Goal: Task Accomplishment & Management: Complete application form

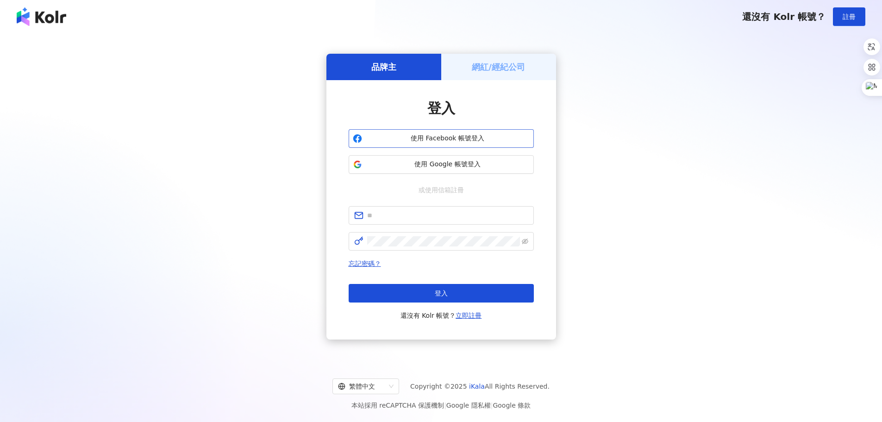
click at [490, 139] on span "使用 Facebook 帳號登入" at bounding box center [448, 138] width 164 height 9
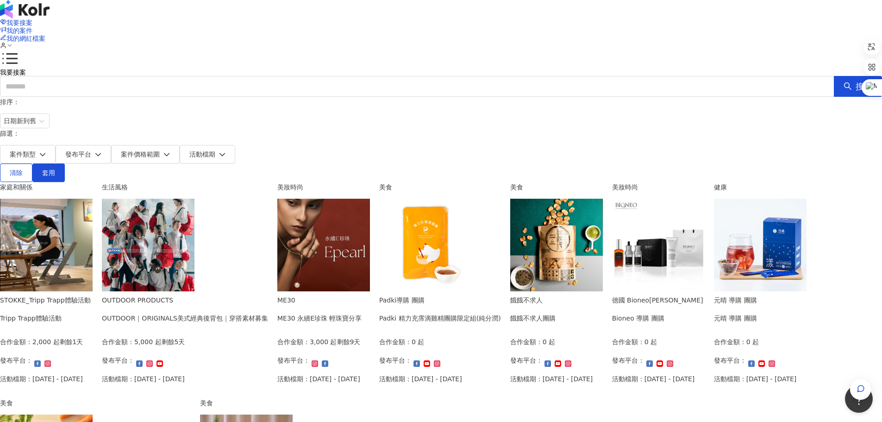
click at [5, 43] on circle at bounding box center [3, 44] width 2 height 2
click at [32, 27] on span "我的案件" at bounding box center [19, 30] width 26 height 7
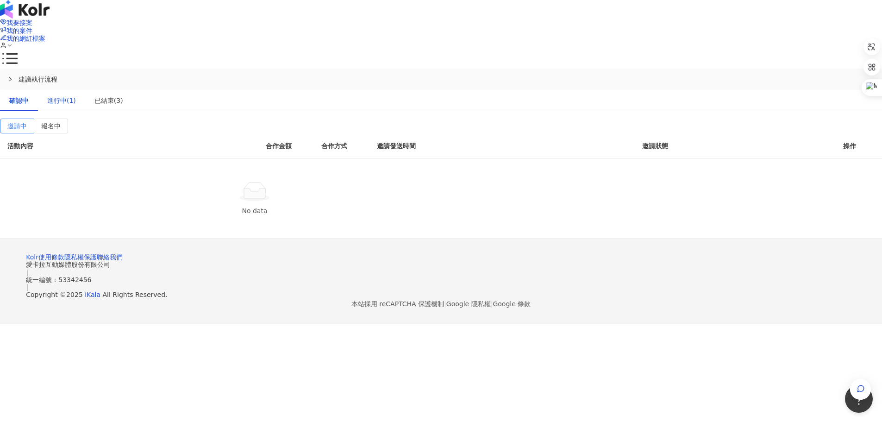
click at [76, 95] on div "進行中(1)" at bounding box center [61, 100] width 29 height 10
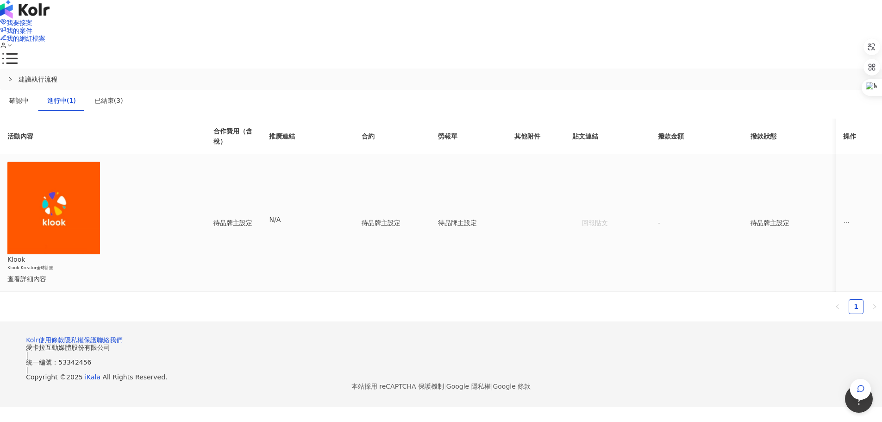
click at [178, 274] on div "查看詳細內容" at bounding box center [92, 279] width 170 height 10
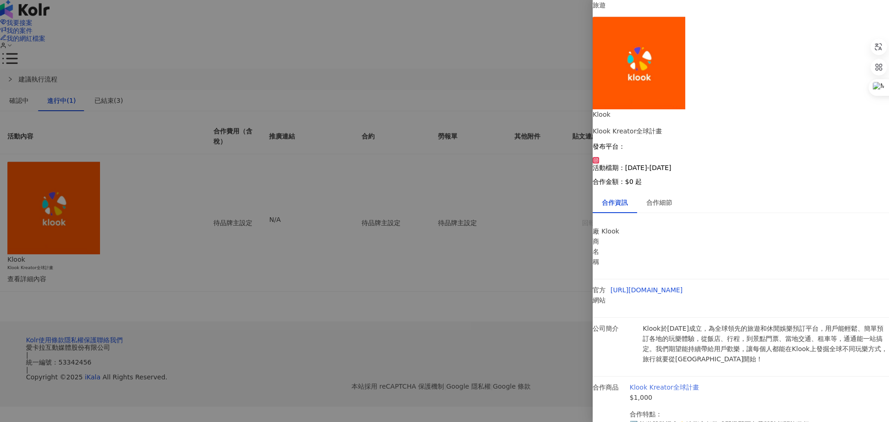
click at [699, 383] on link "Klook Kreator全球計畫" at bounding box center [663, 386] width 69 height 7
click at [668, 192] on div "合作細節" at bounding box center [659, 202] width 44 height 21
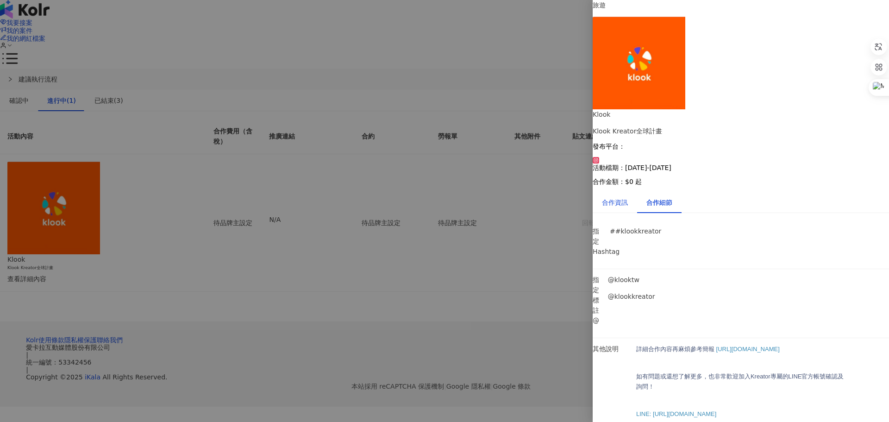
click at [617, 197] on div "合作資訊" at bounding box center [615, 202] width 26 height 10
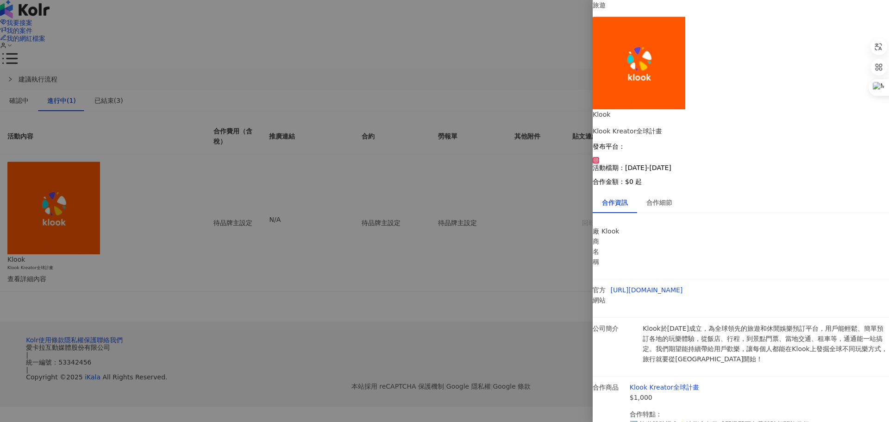
click at [459, 247] on div at bounding box center [444, 211] width 889 height 422
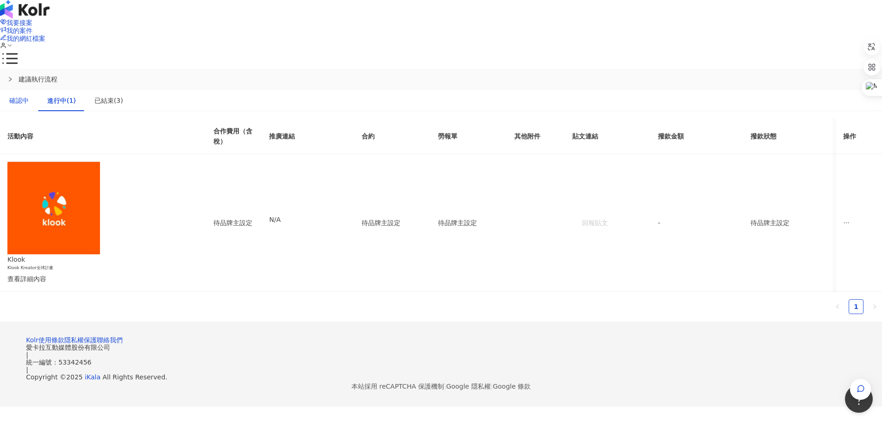
click at [29, 95] on div "確認中" at bounding box center [18, 100] width 19 height 10
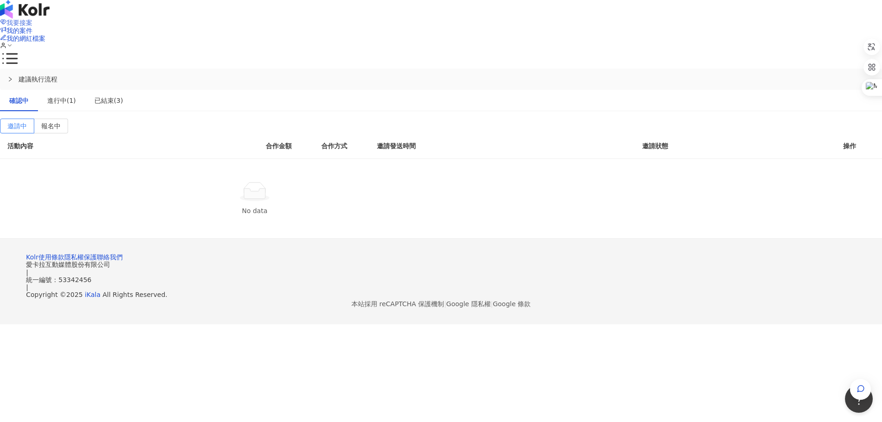
click at [32, 23] on span "我要接案" at bounding box center [19, 22] width 26 height 7
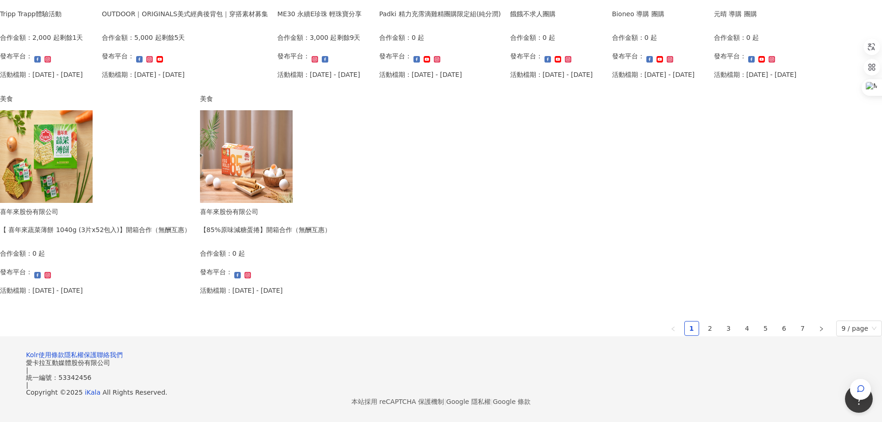
scroll to position [509, 0]
click at [703, 335] on link "2" at bounding box center [710, 328] width 14 height 14
